Goal: Task Accomplishment & Management: Use online tool/utility

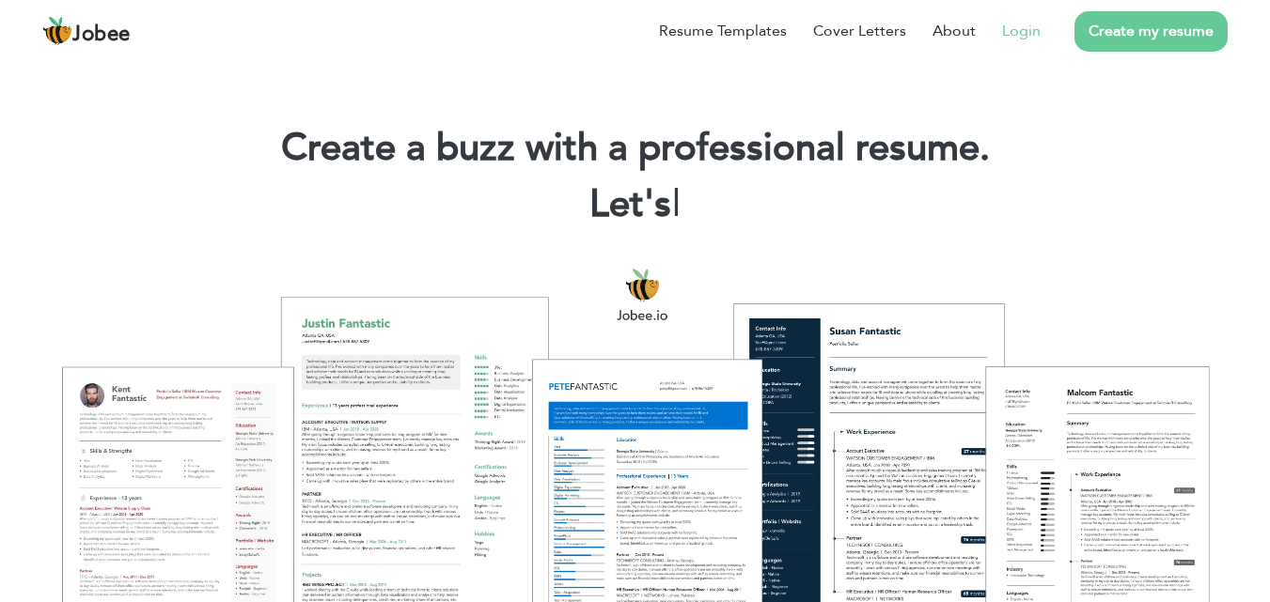
click at [1026, 24] on link "Login" at bounding box center [1021, 31] width 39 height 23
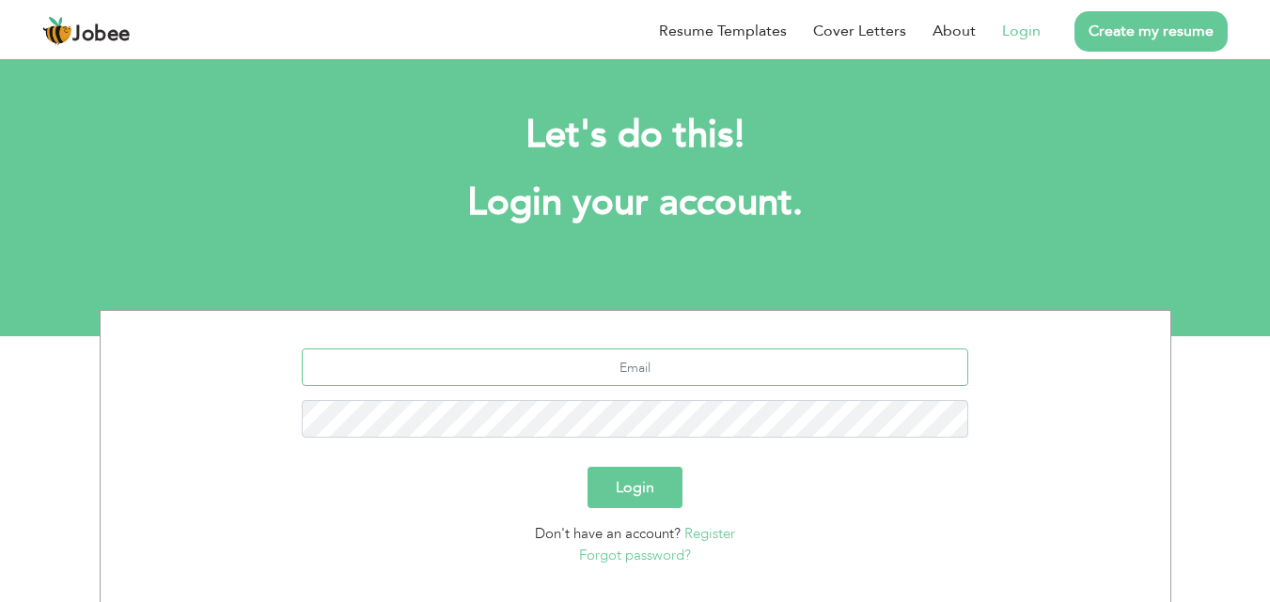
click at [636, 383] on input "text" at bounding box center [635, 368] width 666 height 38
type input "[EMAIL_ADDRESS][DOMAIN_NAME]"
click at [631, 487] on button "Login" at bounding box center [634, 487] width 95 height 41
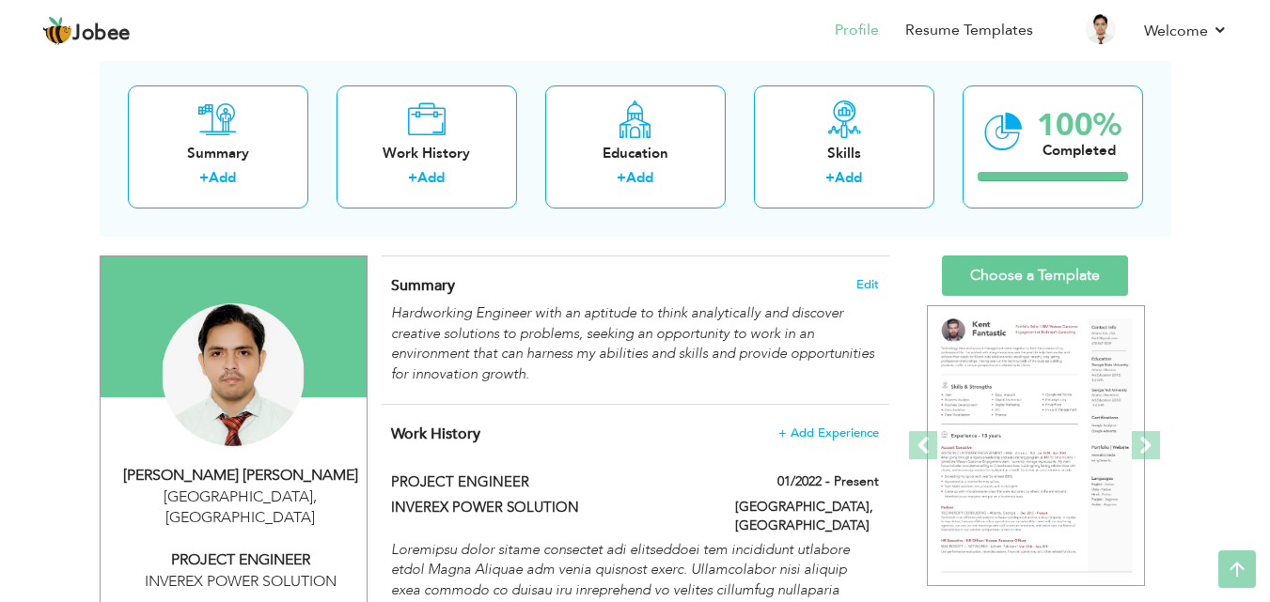
scroll to position [89, 0]
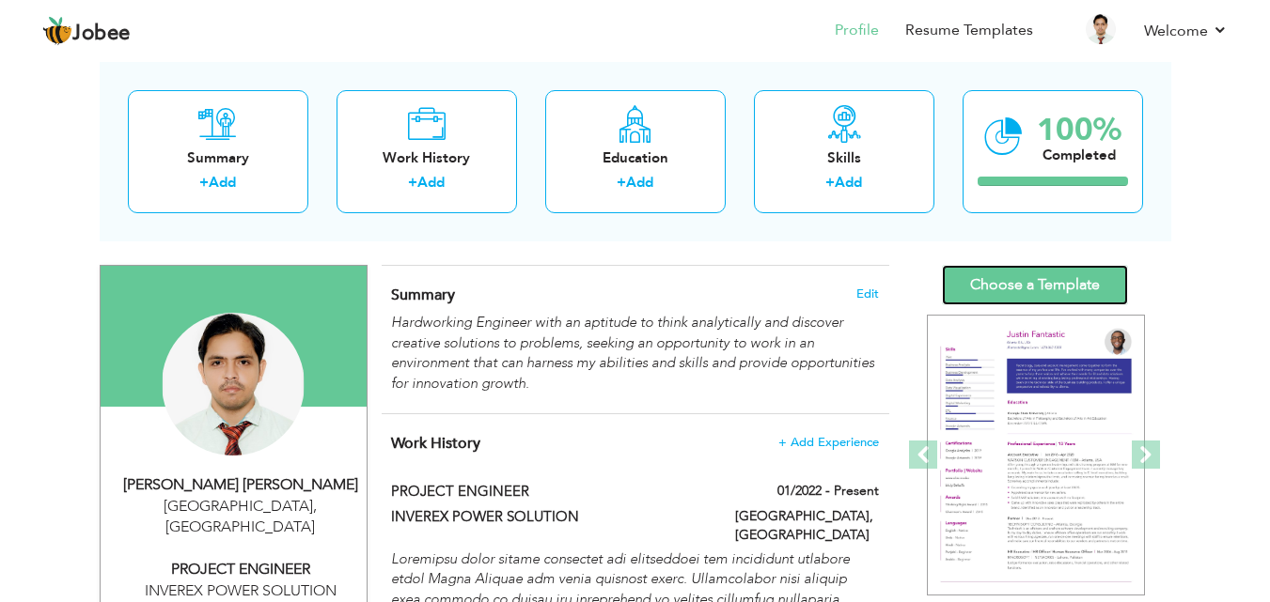
click at [985, 289] on link "Choose a Template" at bounding box center [1035, 285] width 186 height 40
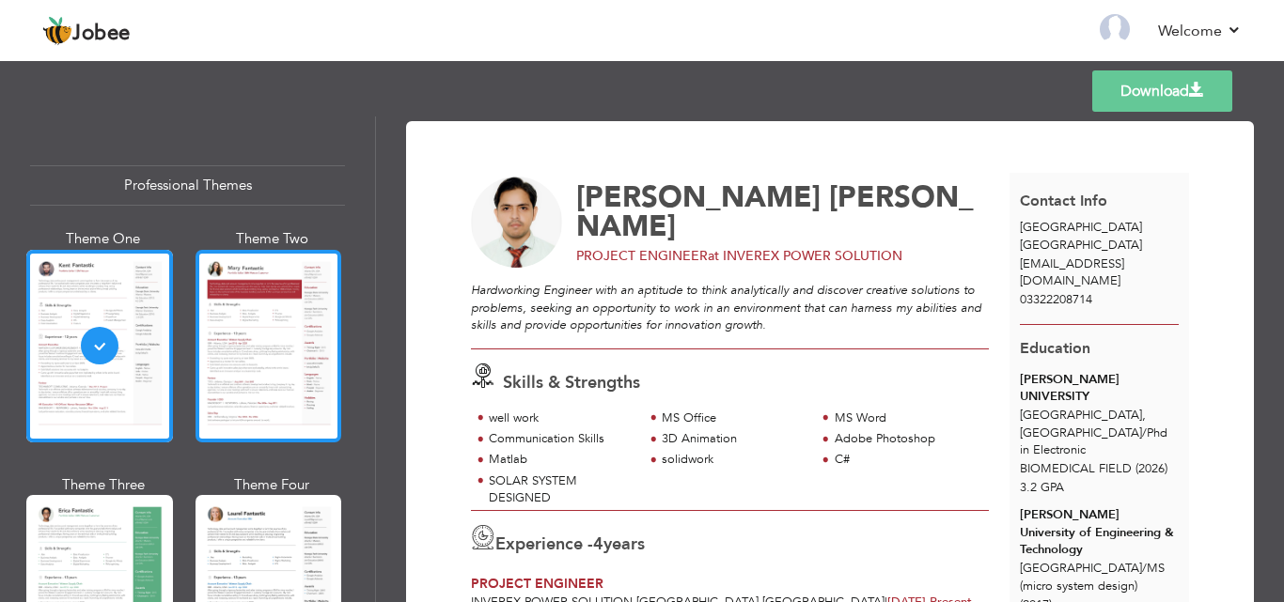
click at [211, 363] on div at bounding box center [269, 346] width 147 height 193
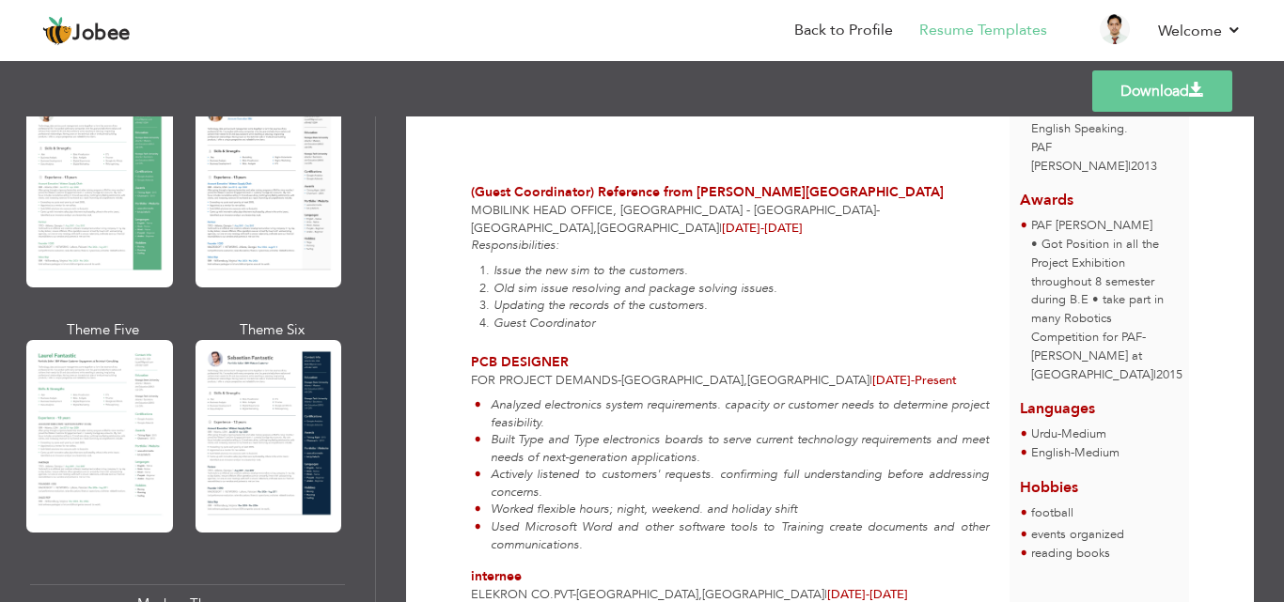
scroll to position [490, 0]
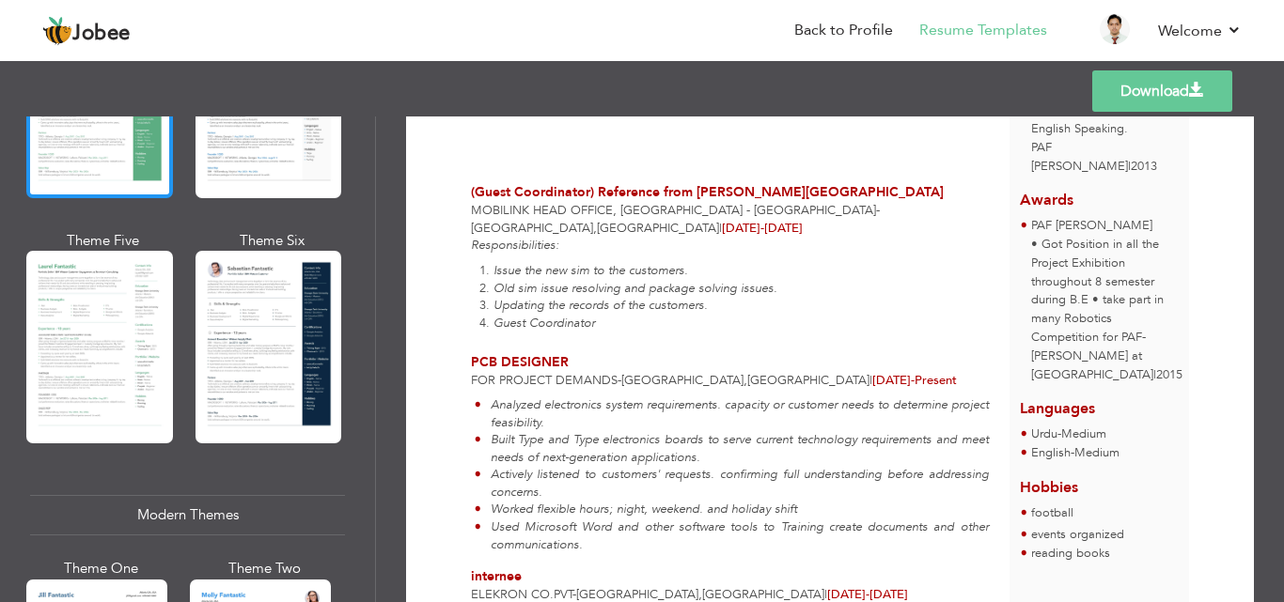
click at [112, 154] on div at bounding box center [99, 102] width 147 height 193
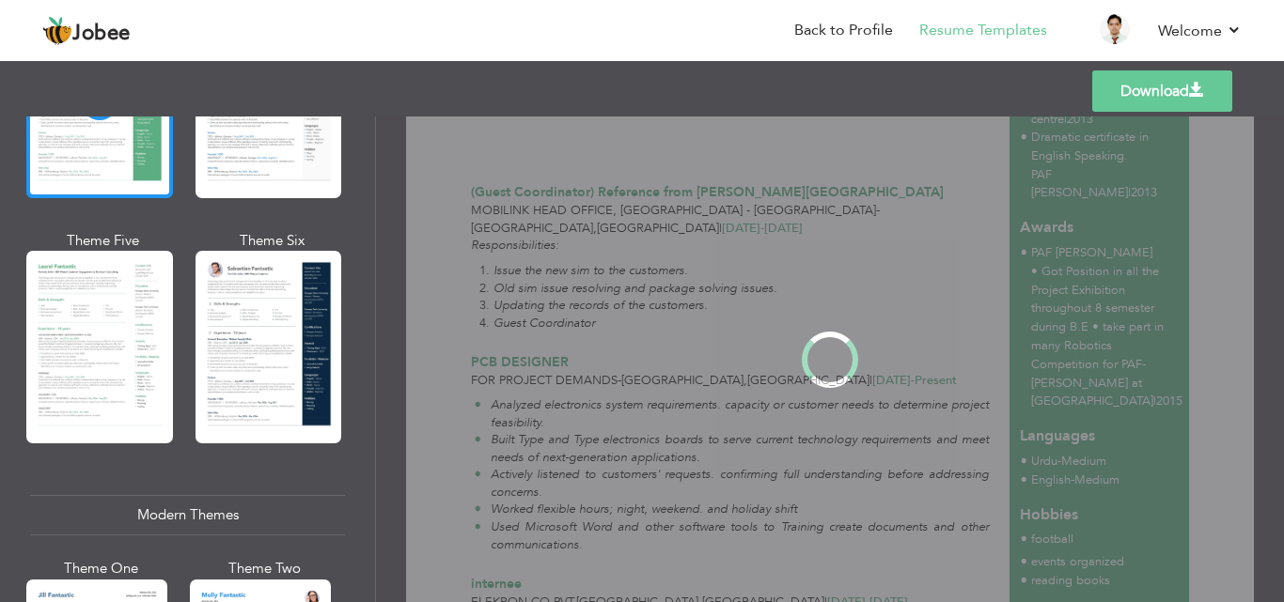
scroll to position [0, 0]
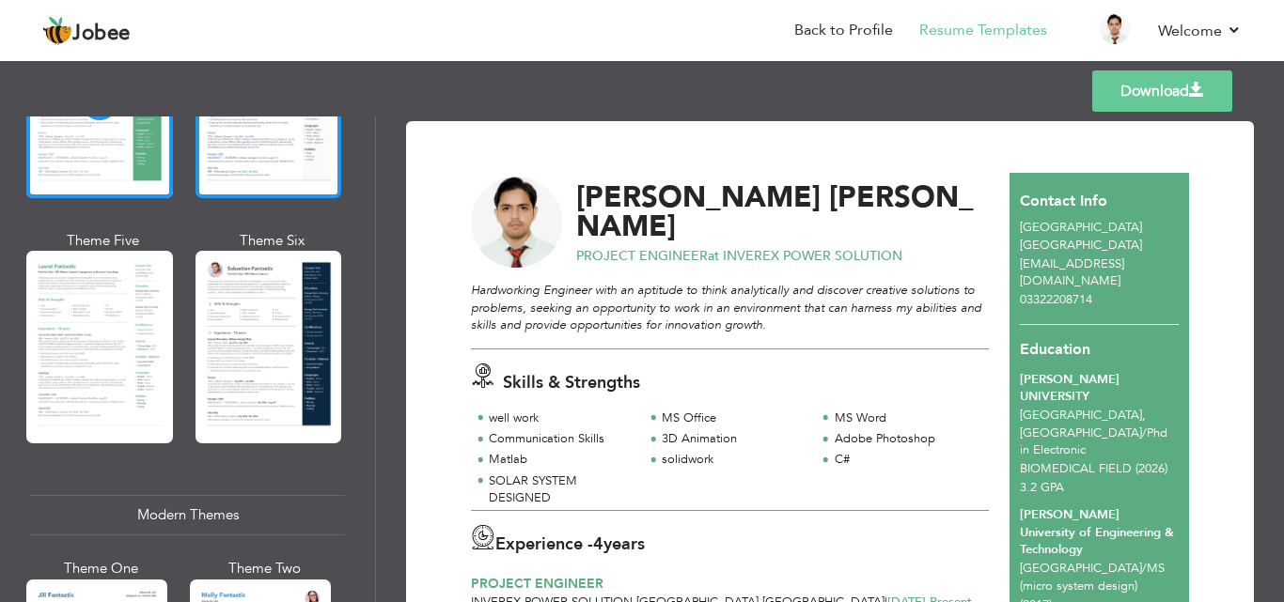
click at [289, 160] on div at bounding box center [269, 102] width 147 height 193
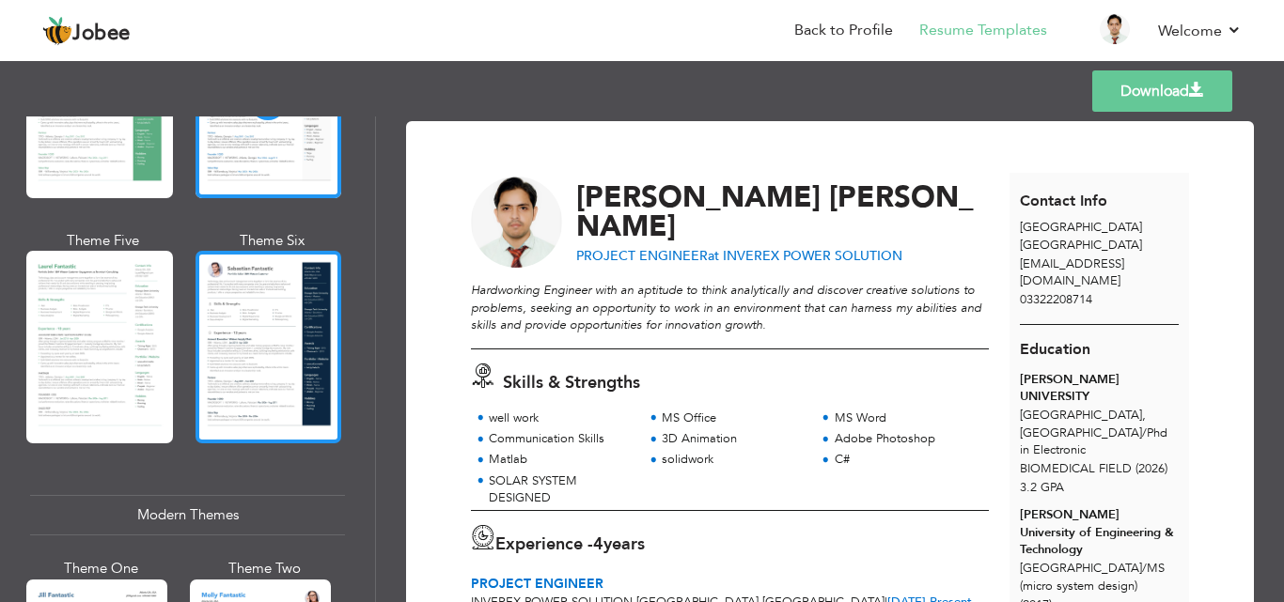
click at [262, 319] on div at bounding box center [269, 347] width 147 height 193
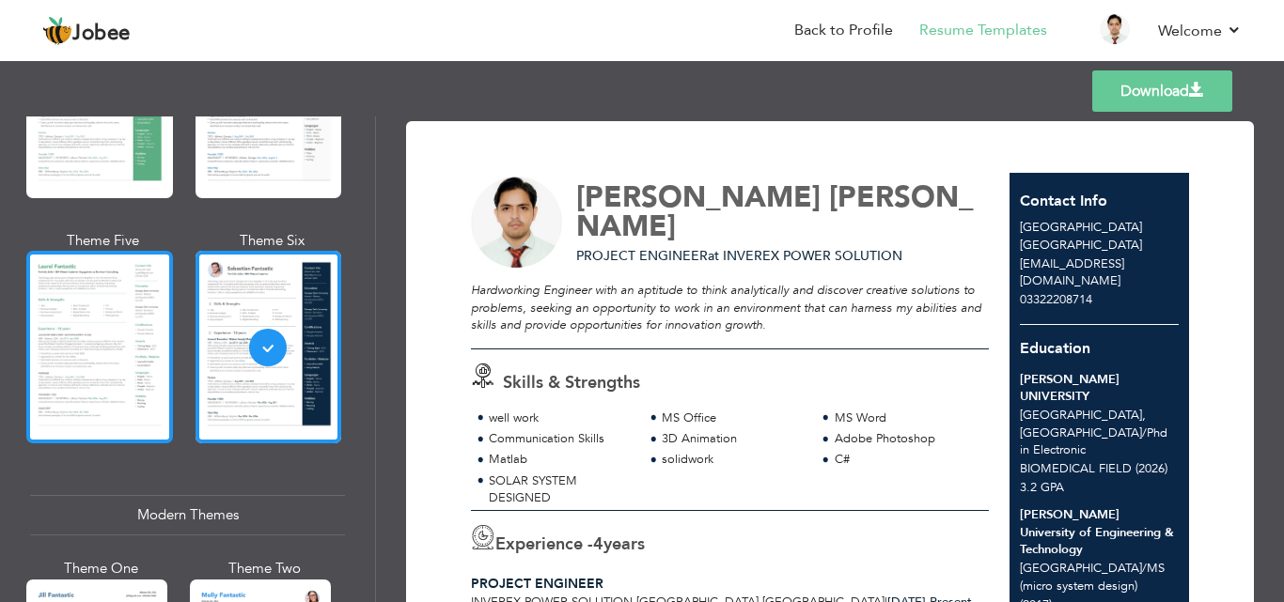
click at [133, 309] on div at bounding box center [99, 347] width 147 height 193
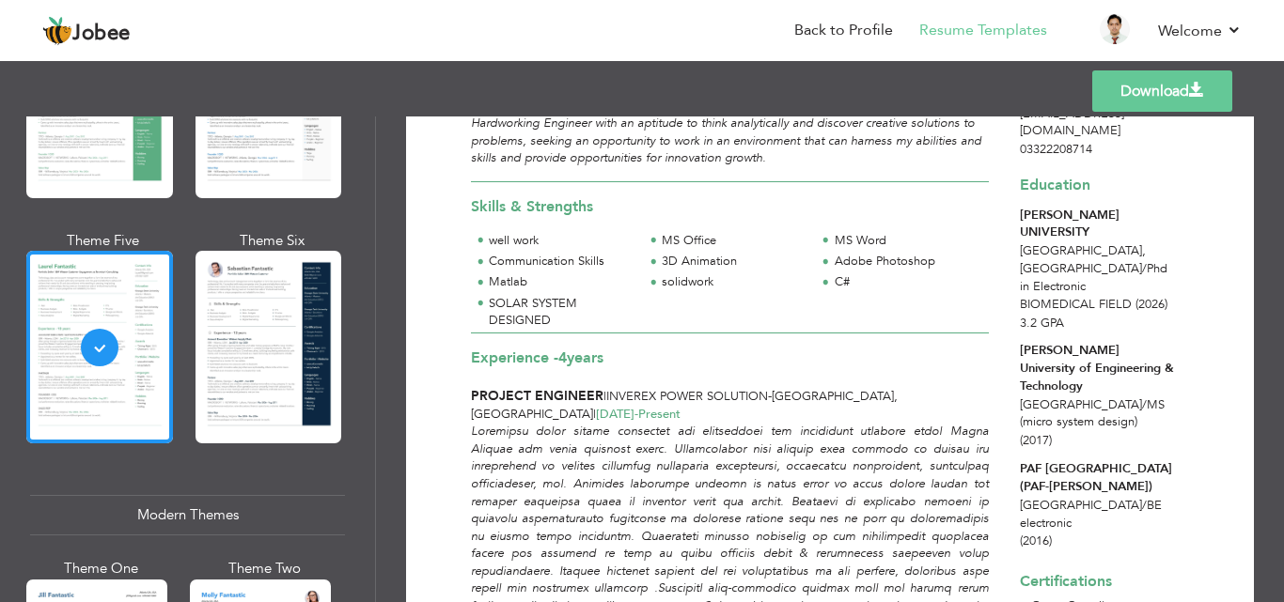
scroll to position [149, 0]
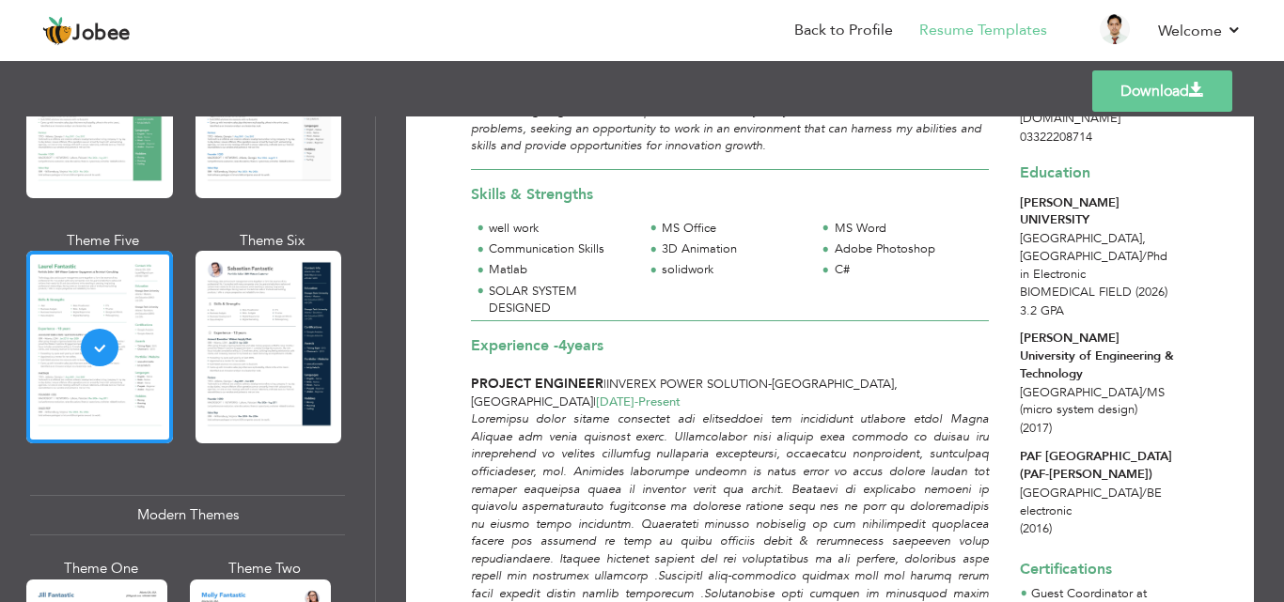
drag, startPoint x: 368, startPoint y: 221, endPoint x: 370, endPoint y: 248, distance: 27.4
click at [370, 248] on div "Professional Themes Theme One Theme Two Theme Three Theme Six" at bounding box center [187, 360] width 375 height 486
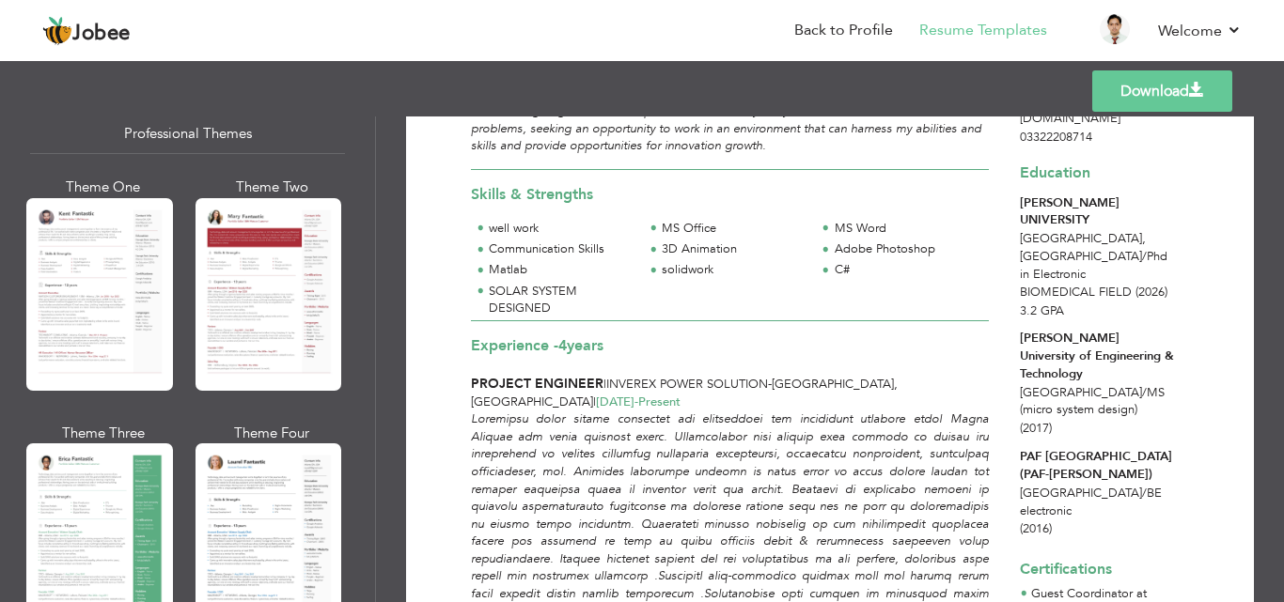
scroll to position [0, 0]
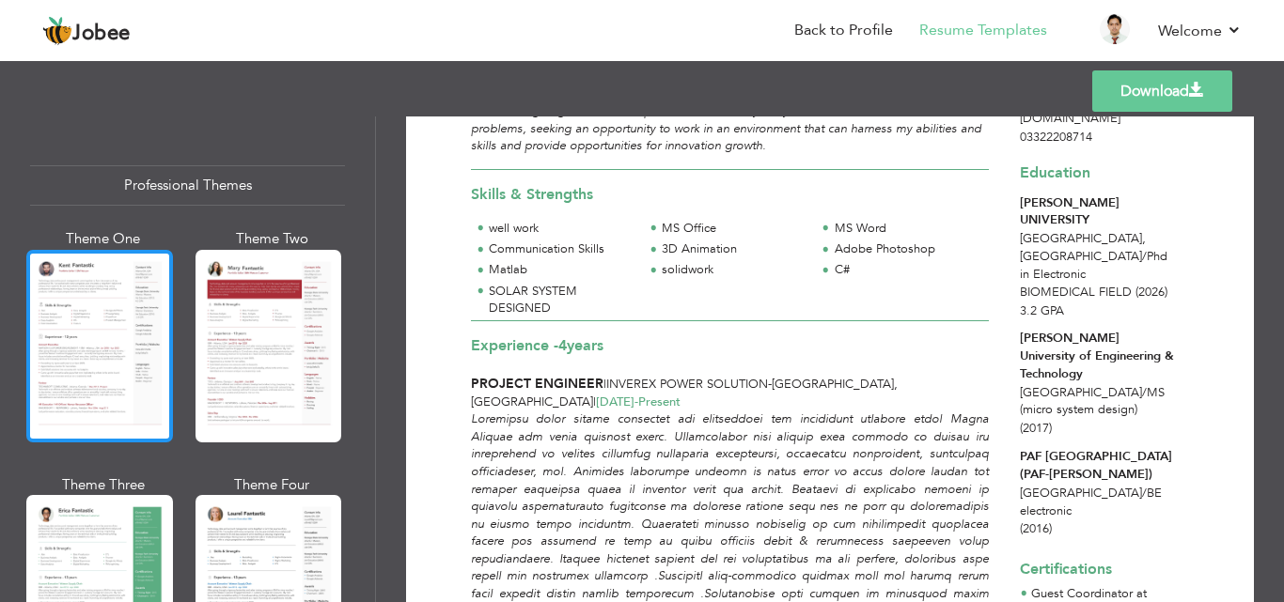
click at [71, 348] on div at bounding box center [99, 346] width 147 height 193
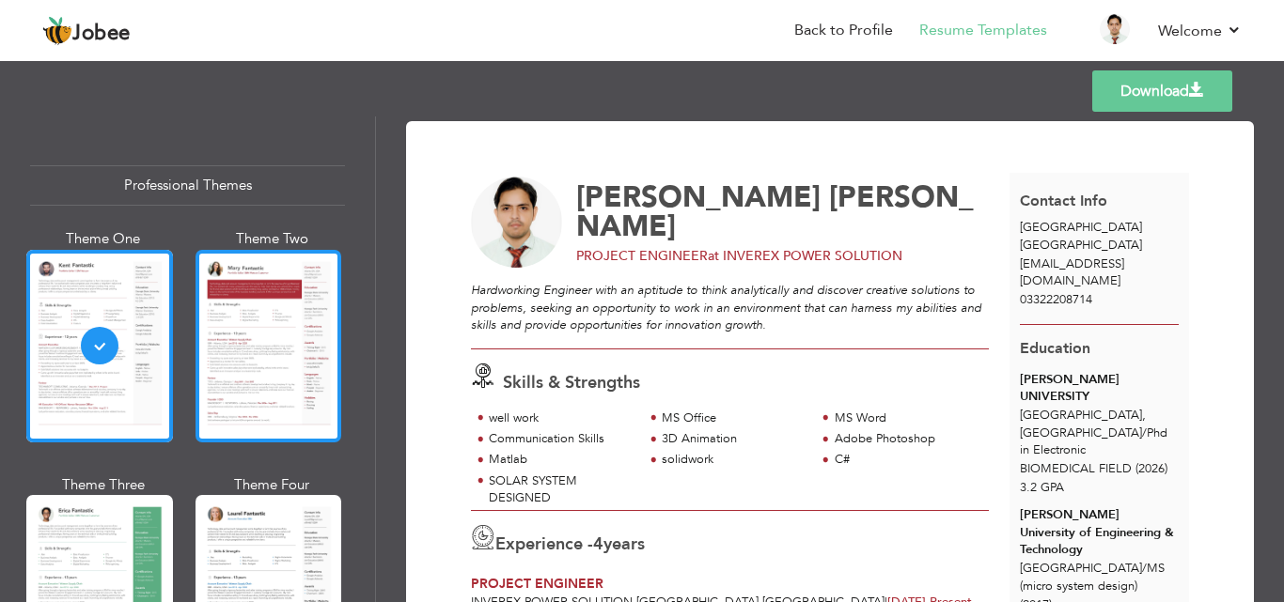
click at [217, 366] on div at bounding box center [269, 346] width 147 height 193
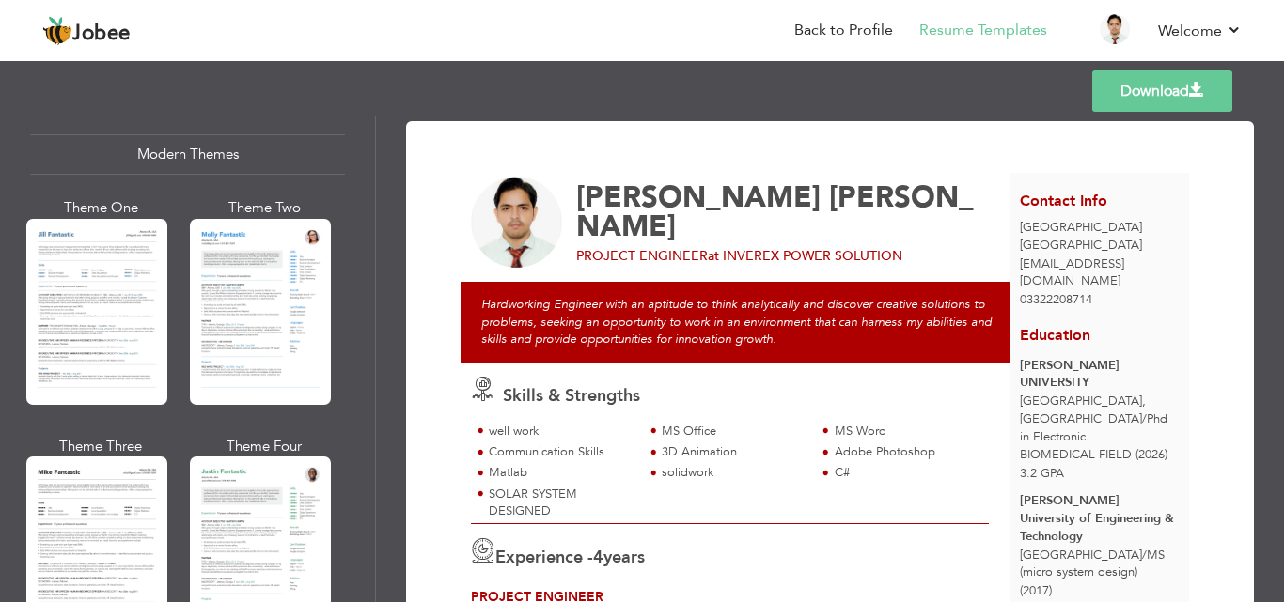
scroll to position [1275, 0]
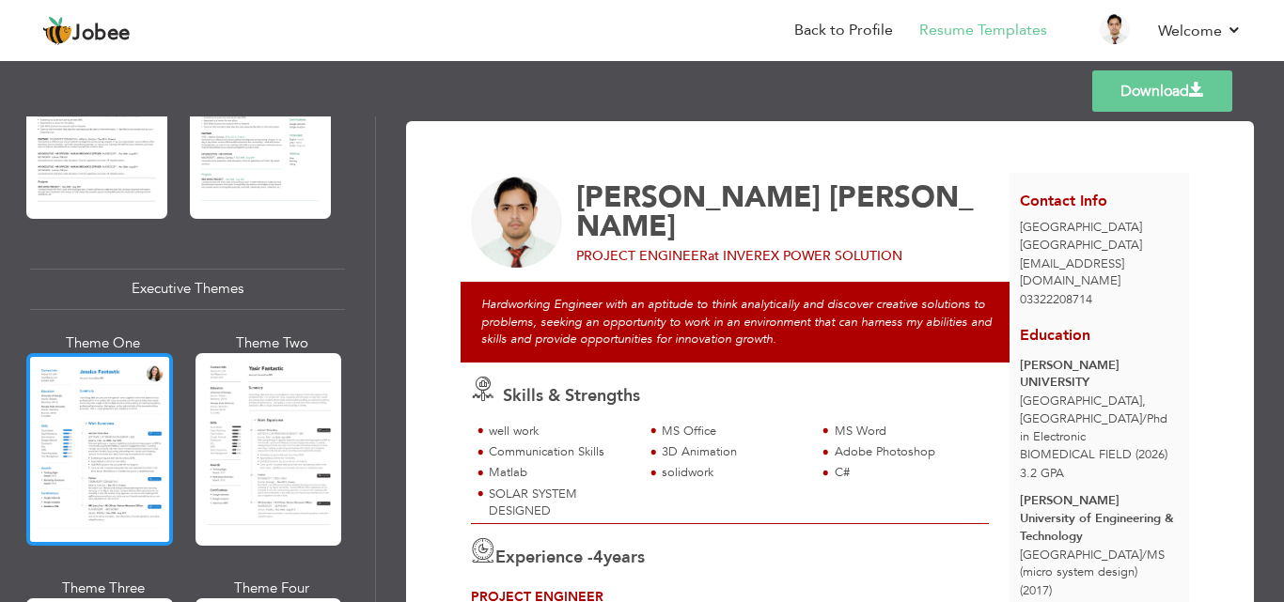
click at [131, 485] on div at bounding box center [99, 449] width 147 height 193
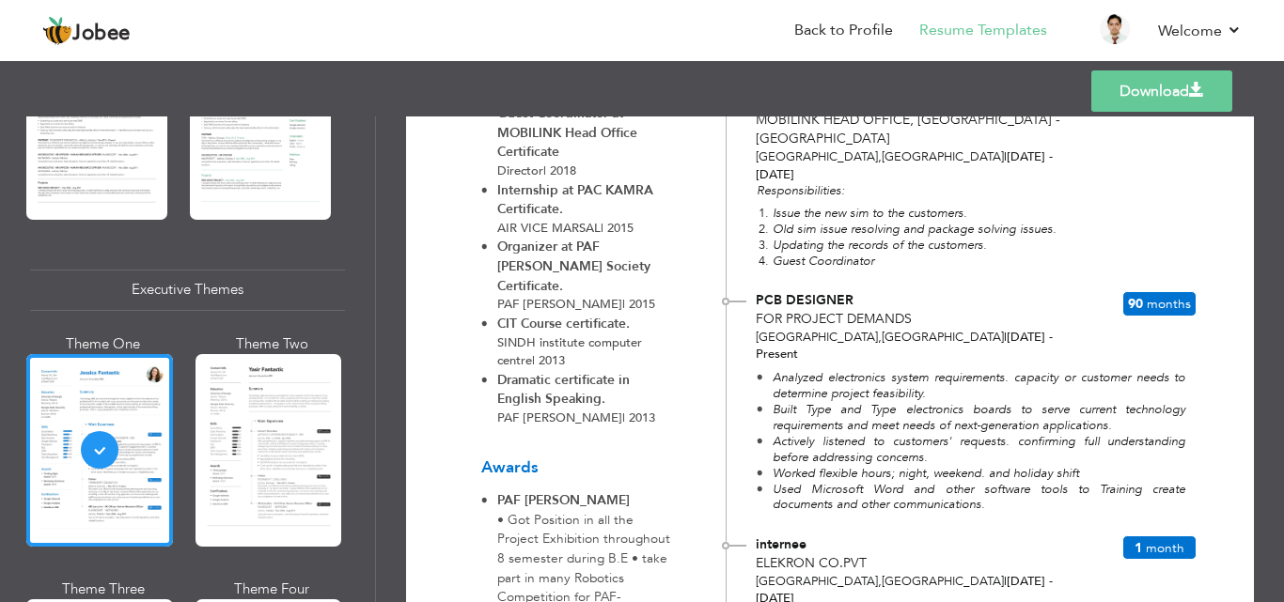
scroll to position [0, 0]
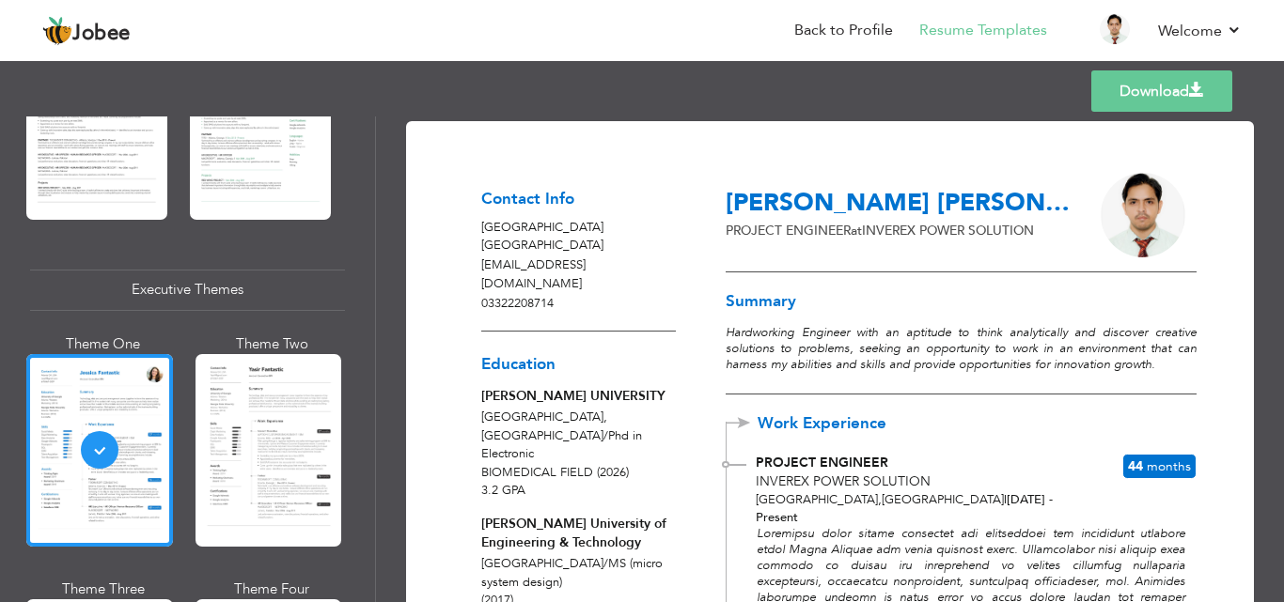
click at [1190, 98] on span at bounding box center [1196, 90] width 15 height 15
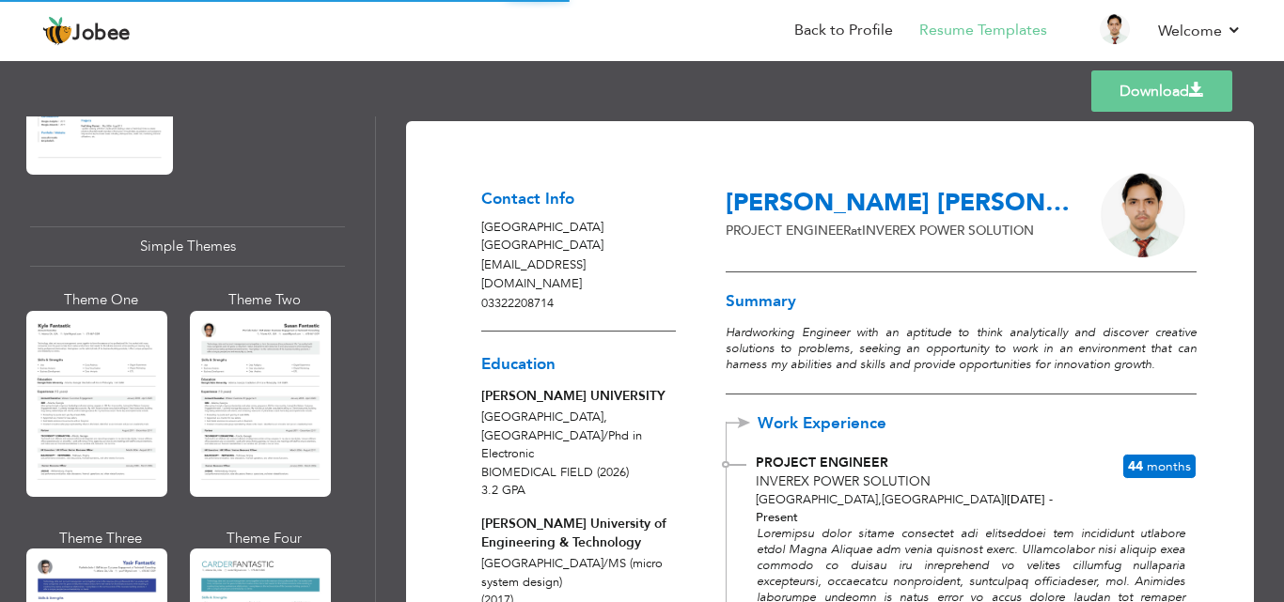
scroll to position [3342, 0]
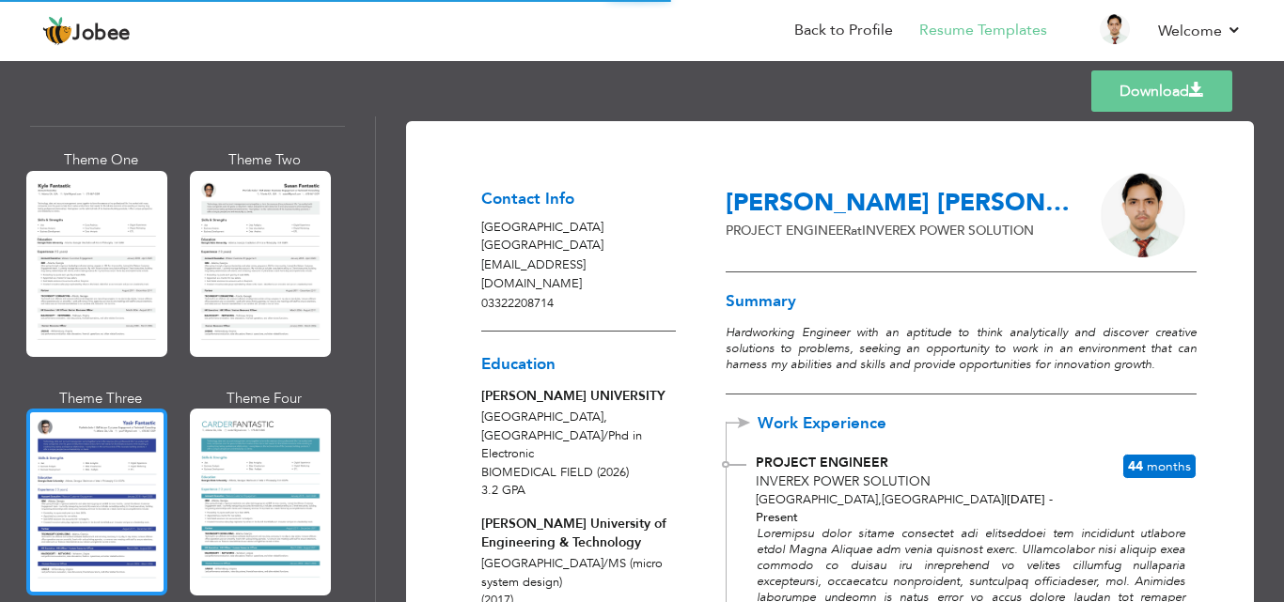
click at [90, 488] on div at bounding box center [96, 502] width 141 height 186
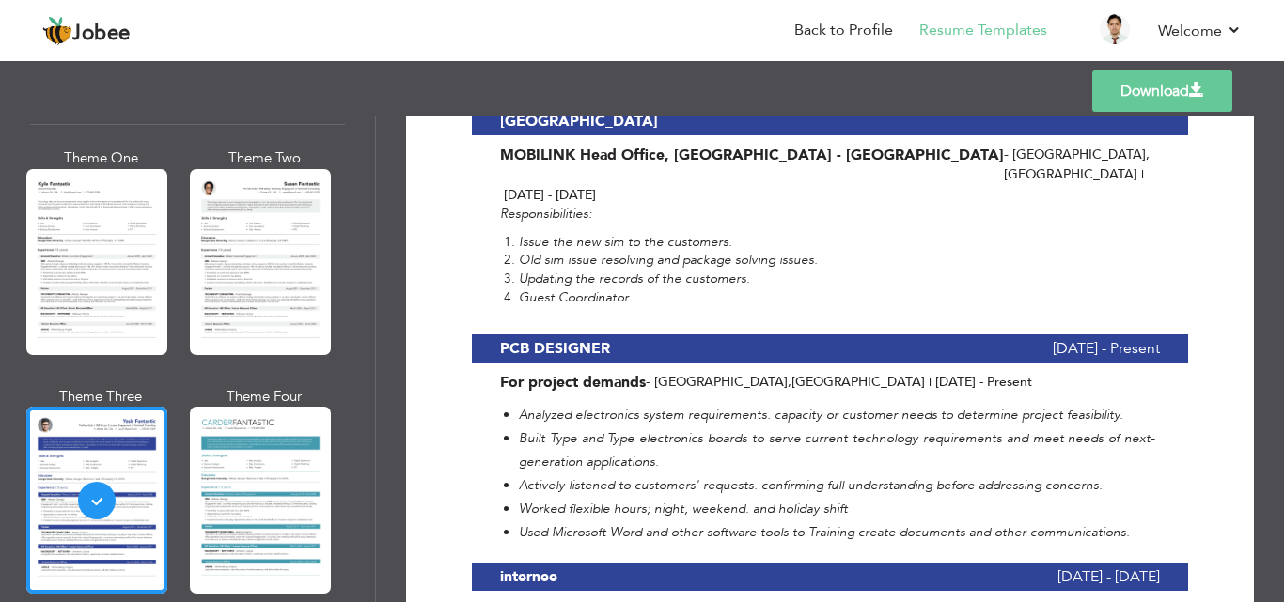
scroll to position [431, 0]
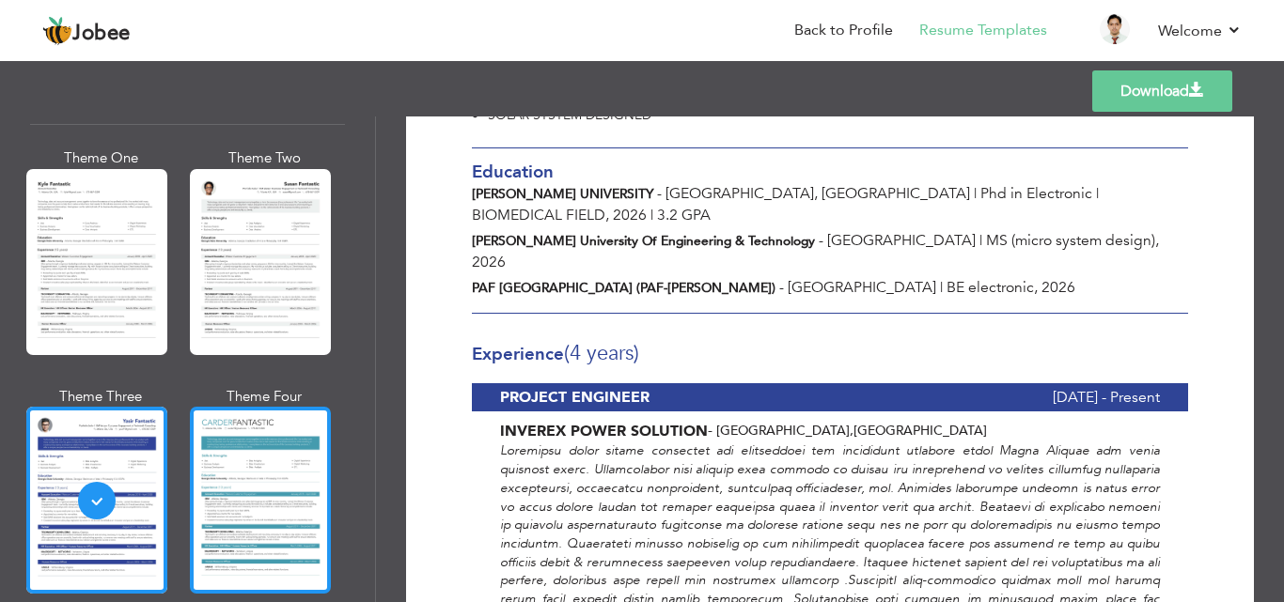
click at [294, 457] on div at bounding box center [260, 500] width 141 height 186
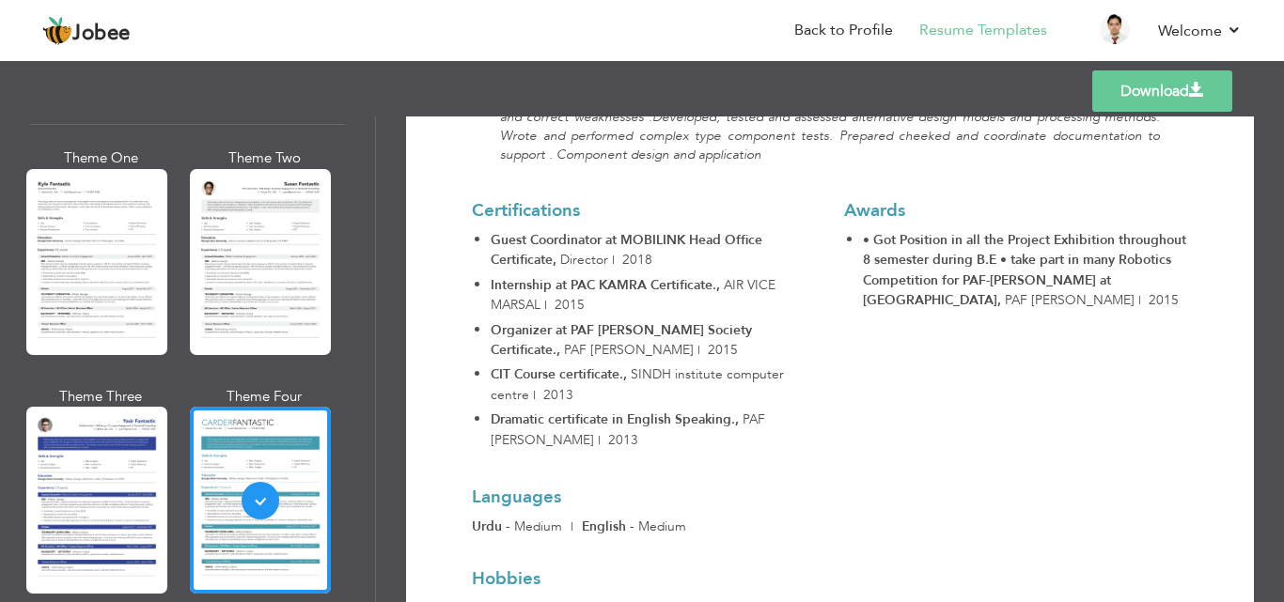
scroll to position [0, 0]
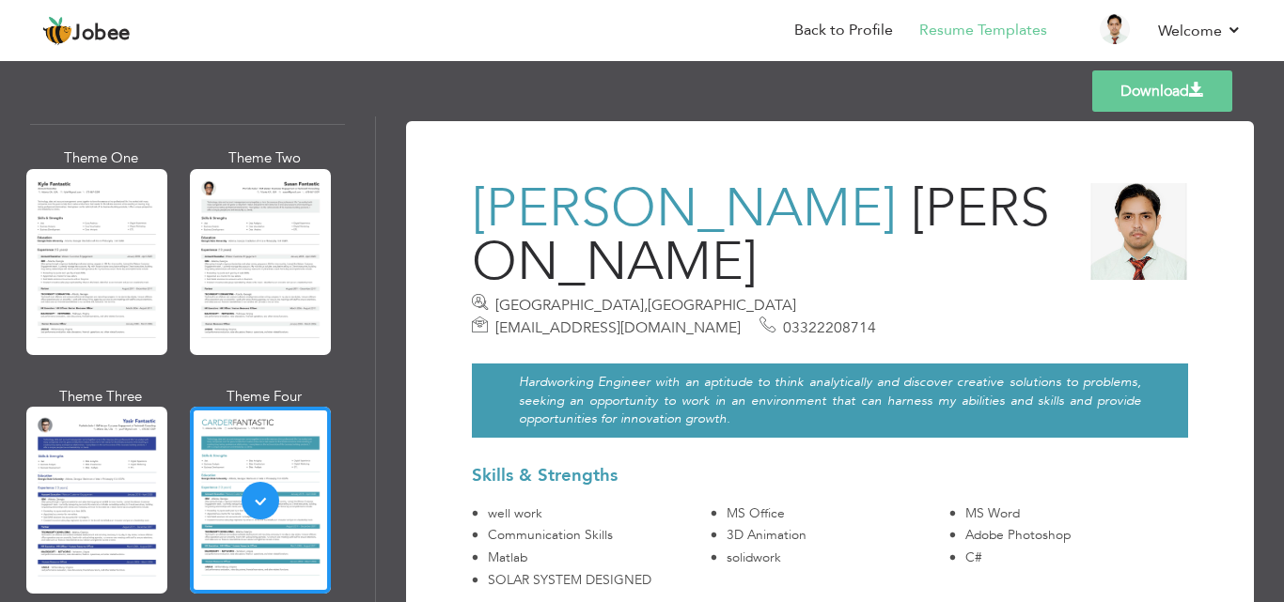
click at [1175, 81] on link "Download" at bounding box center [1162, 90] width 140 height 41
click at [910, 68] on div "Templates Download" at bounding box center [642, 91] width 1284 height 60
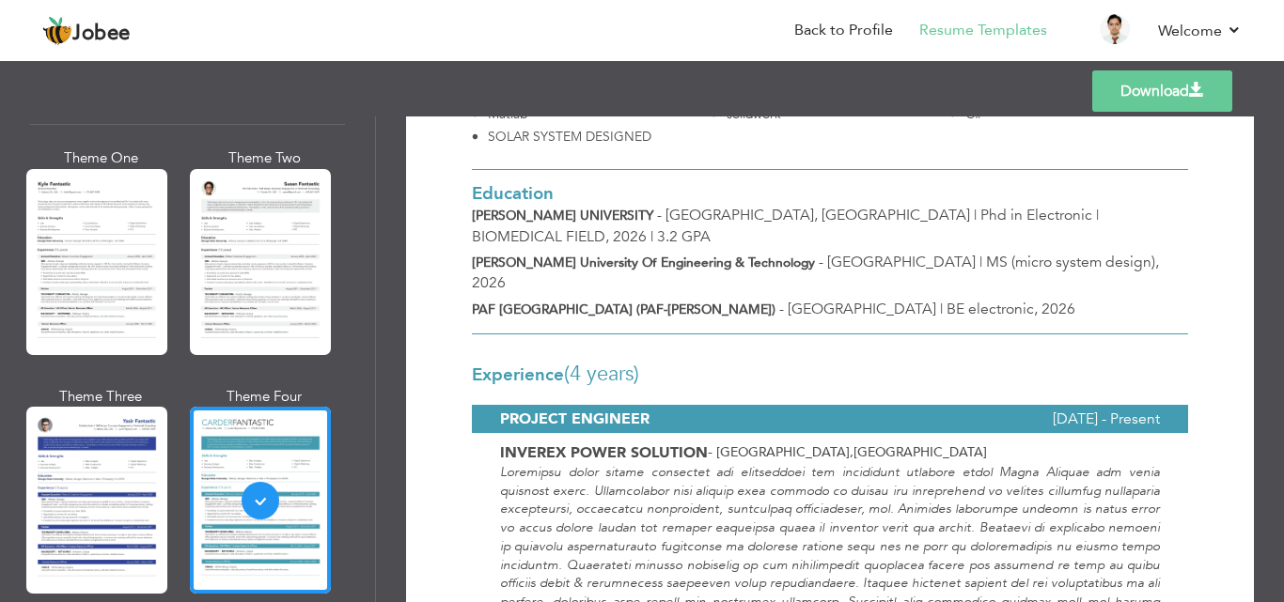
scroll to position [386, 0]
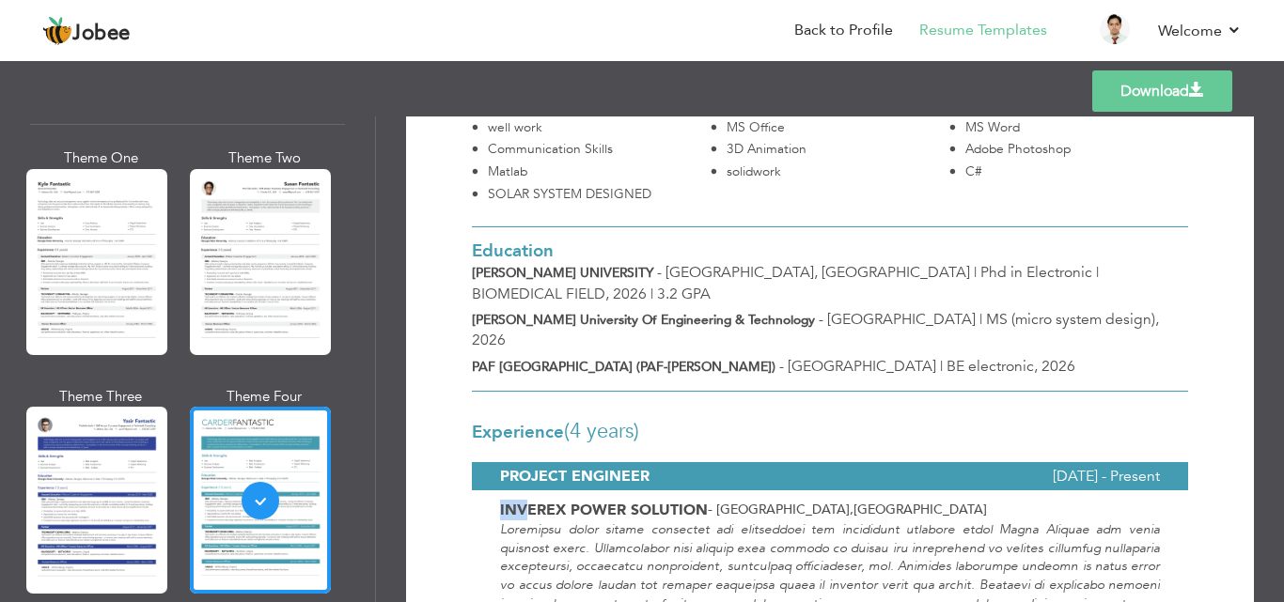
drag, startPoint x: 501, startPoint y: 444, endPoint x: 528, endPoint y: 442, distance: 27.3
click at [528, 500] on b "INVEREX POWER SOLUTION" at bounding box center [604, 510] width 208 height 21
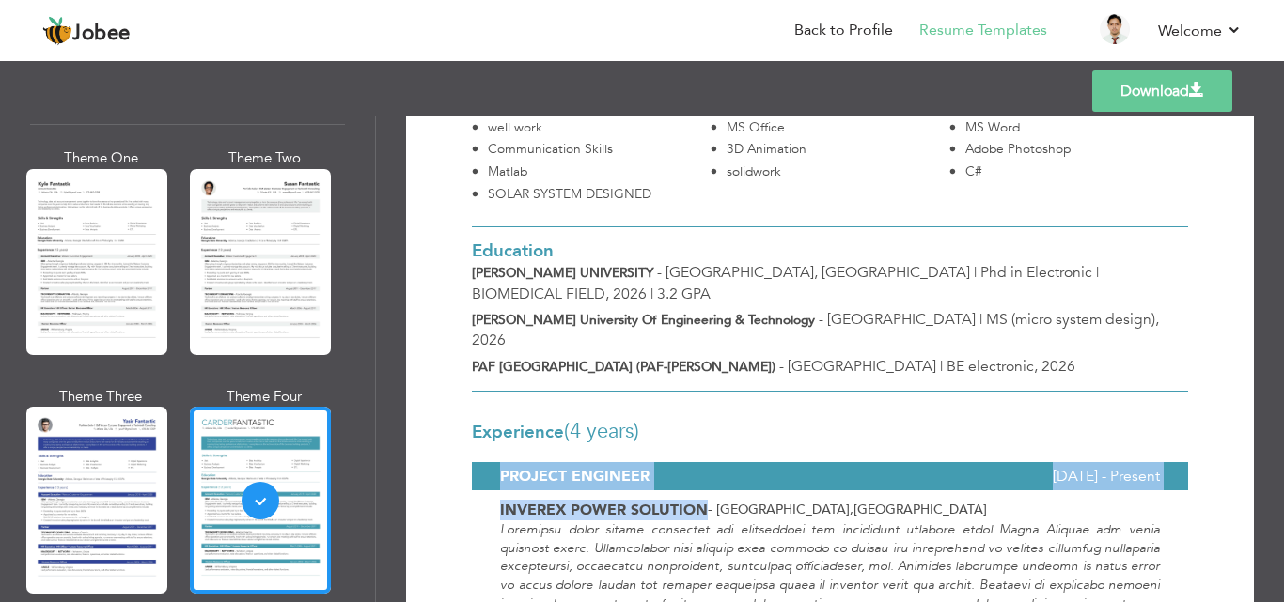
drag, startPoint x: 500, startPoint y: 409, endPoint x: 703, endPoint y: 443, distance: 205.8
click at [703, 443] on div "Experience (4 Years) PROJECT ENGINEER January 2022 - Present INVEREX POWER SOLU…" at bounding box center [830, 456] width 716 height 129
copy div "PROJECT ENGINEER January 2022 - Present INVEREX POWER SOLUTION"
